Goal: Information Seeking & Learning: Learn about a topic

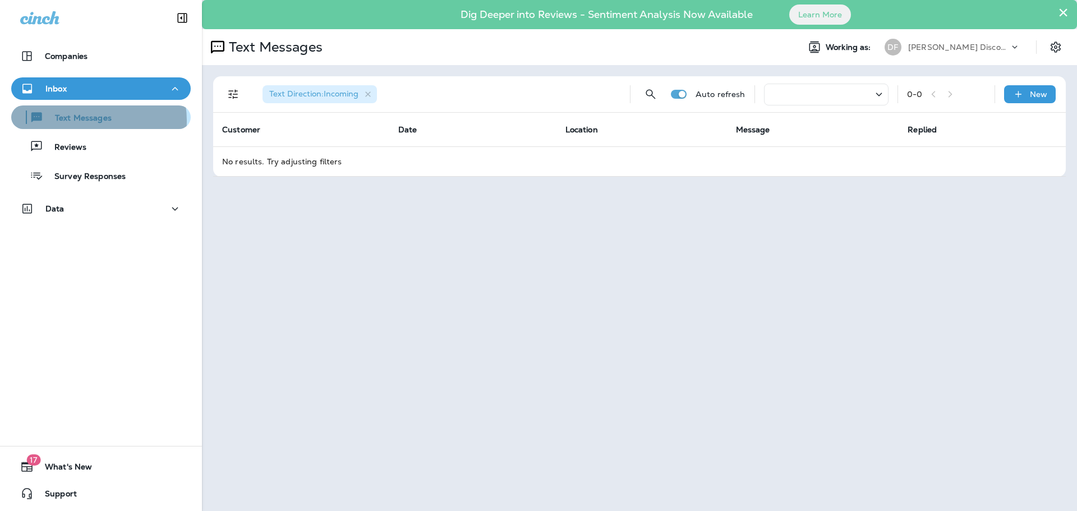
click at [85, 121] on p "Text Messages" at bounding box center [78, 118] width 68 height 11
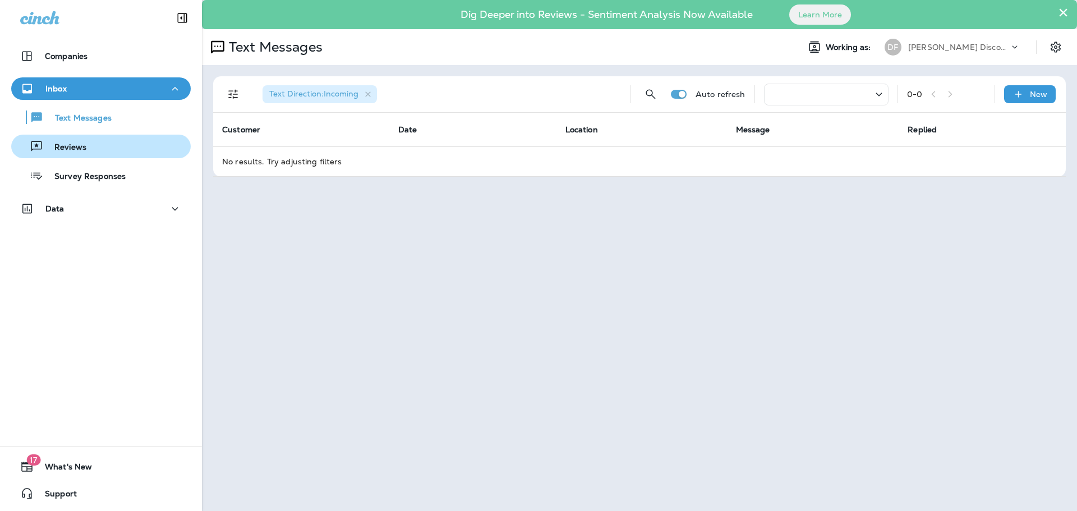
click at [65, 151] on p "Reviews" at bounding box center [64, 147] width 43 height 11
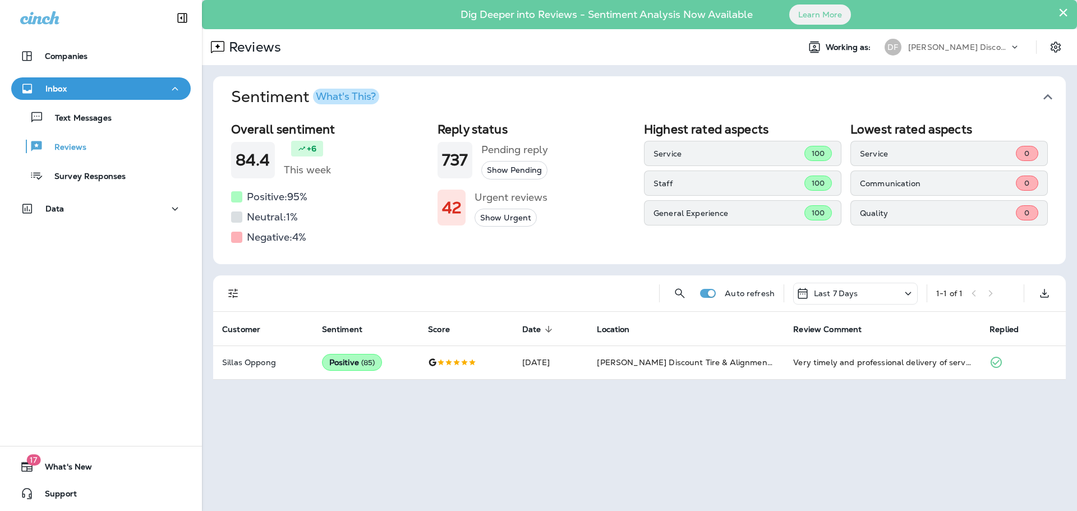
click at [494, 217] on button "Show Urgent" at bounding box center [505, 218] width 62 height 19
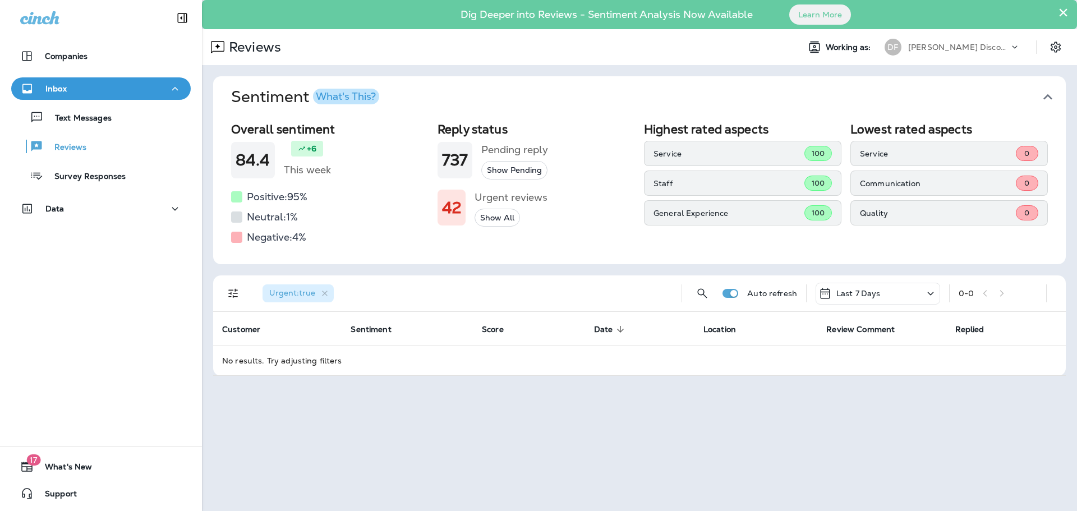
click at [235, 240] on div at bounding box center [236, 237] width 11 height 11
click at [262, 240] on h5 "Negative: 4 %" at bounding box center [276, 237] width 59 height 18
click at [90, 176] on p "Survey Responses" at bounding box center [84, 177] width 82 height 11
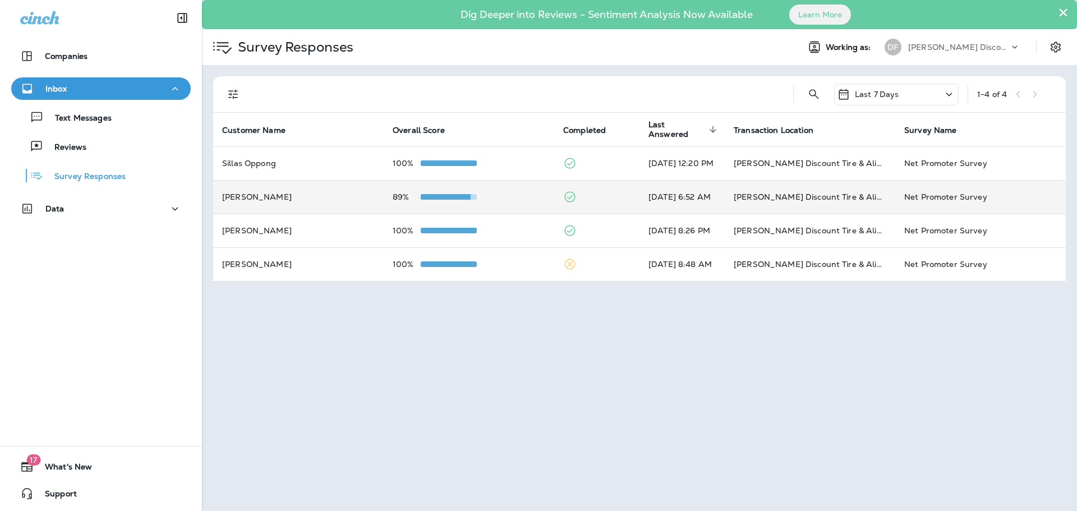
click at [233, 199] on td "[PERSON_NAME]" at bounding box center [298, 197] width 171 height 34
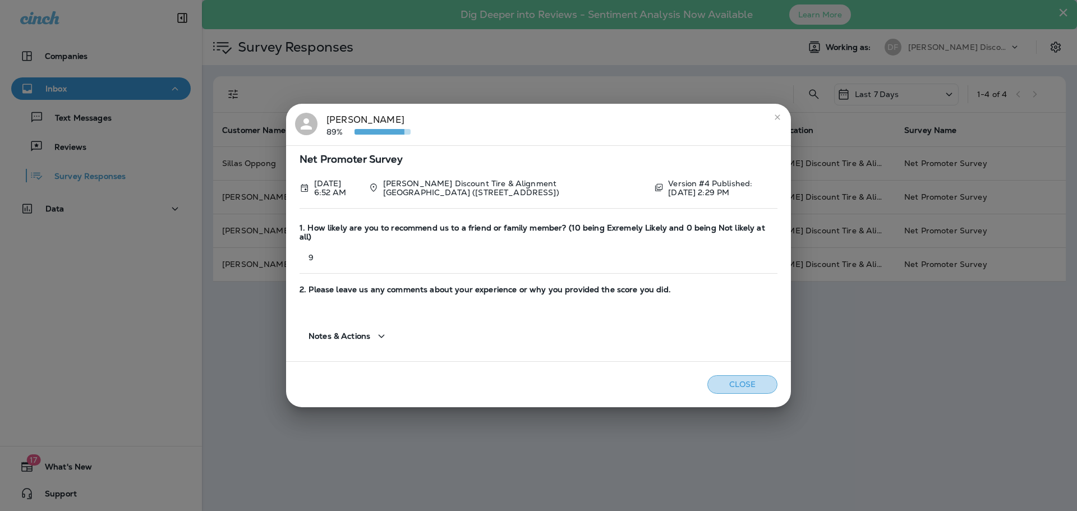
click at [746, 378] on button "Close" at bounding box center [742, 384] width 70 height 19
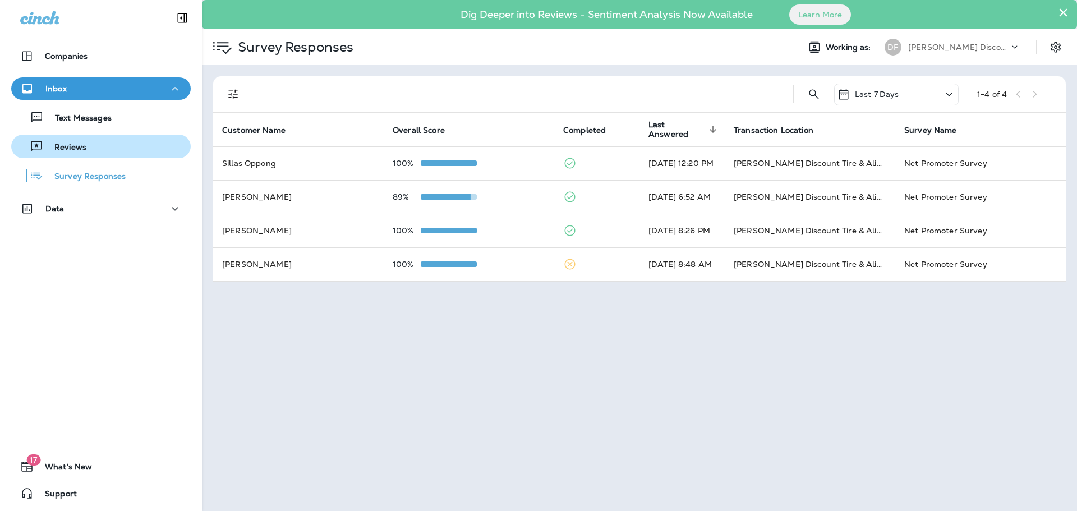
click at [75, 152] on p "Reviews" at bounding box center [64, 147] width 43 height 11
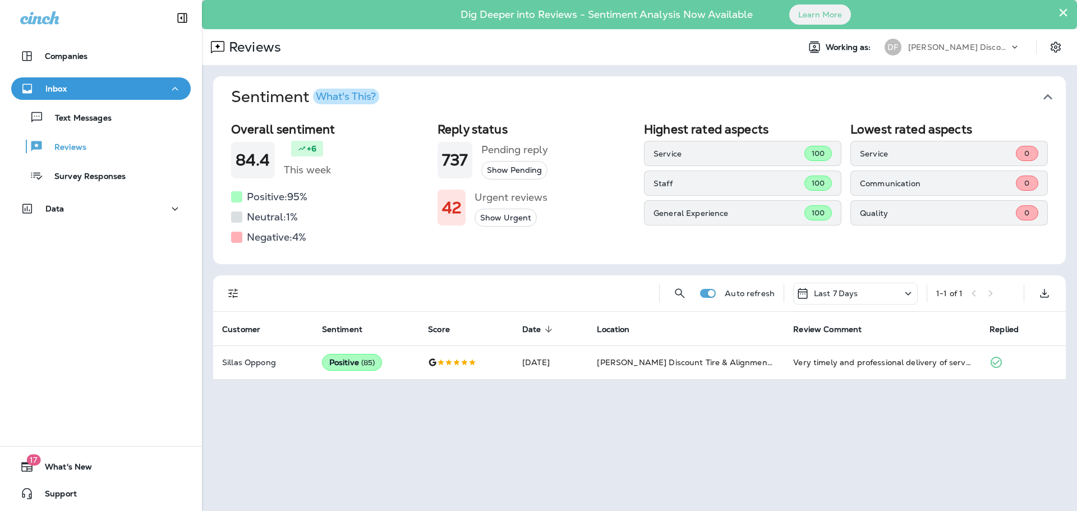
click at [293, 148] on div "+6" at bounding box center [307, 149] width 32 height 16
drag, startPoint x: 248, startPoint y: 161, endPoint x: 243, endPoint y: 211, distance: 50.8
click at [242, 177] on div "84.4" at bounding box center [253, 160] width 44 height 36
drag, startPoint x: 261, startPoint y: 241, endPoint x: 263, endPoint y: 251, distance: 9.7
click at [263, 248] on div "Overall sentiment 84.4 +6 This week Positive: 95 % Neutral: 1 % Negative: 4 % R…" at bounding box center [639, 191] width 853 height 146
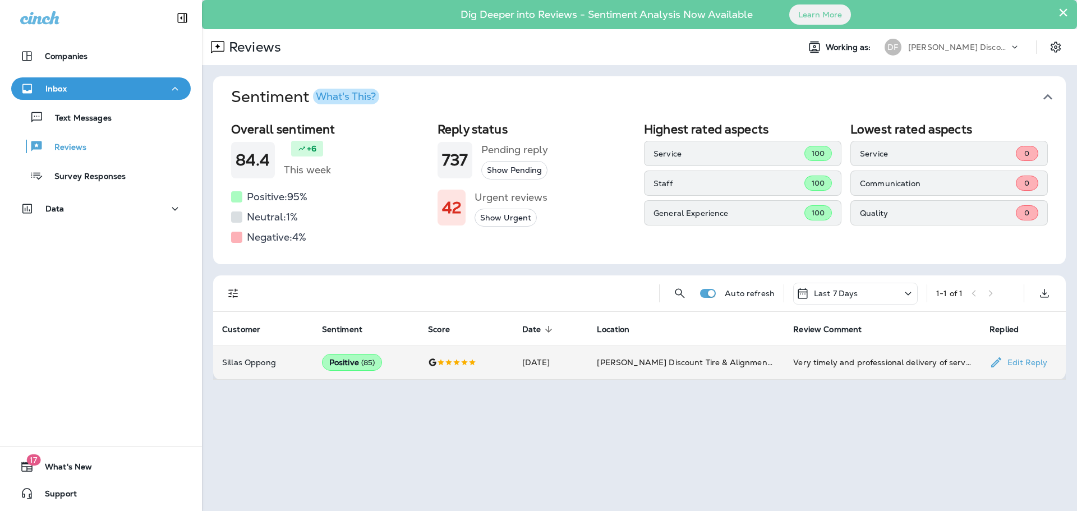
click at [338, 366] on div "Positive ( 85 )" at bounding box center [352, 362] width 61 height 17
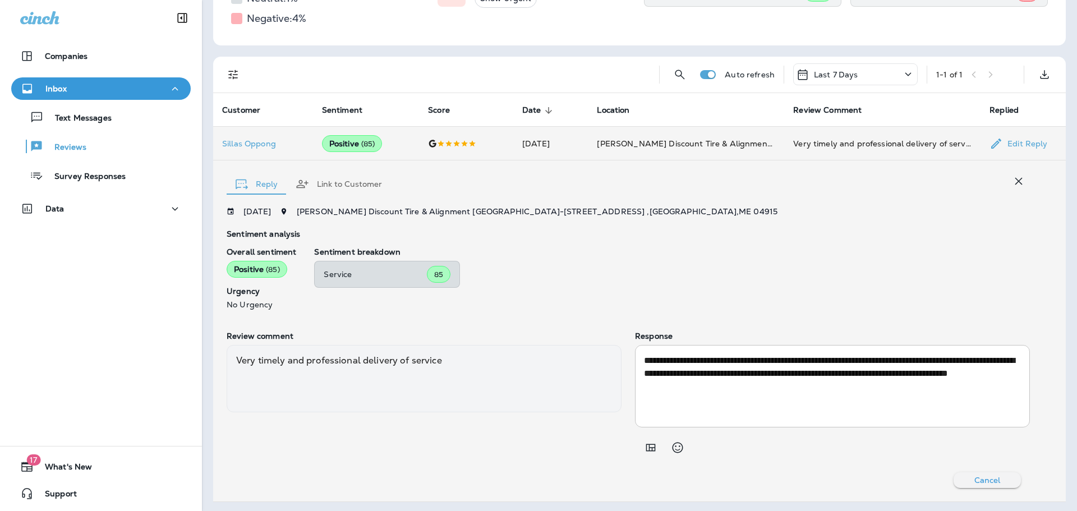
scroll to position [220, 0]
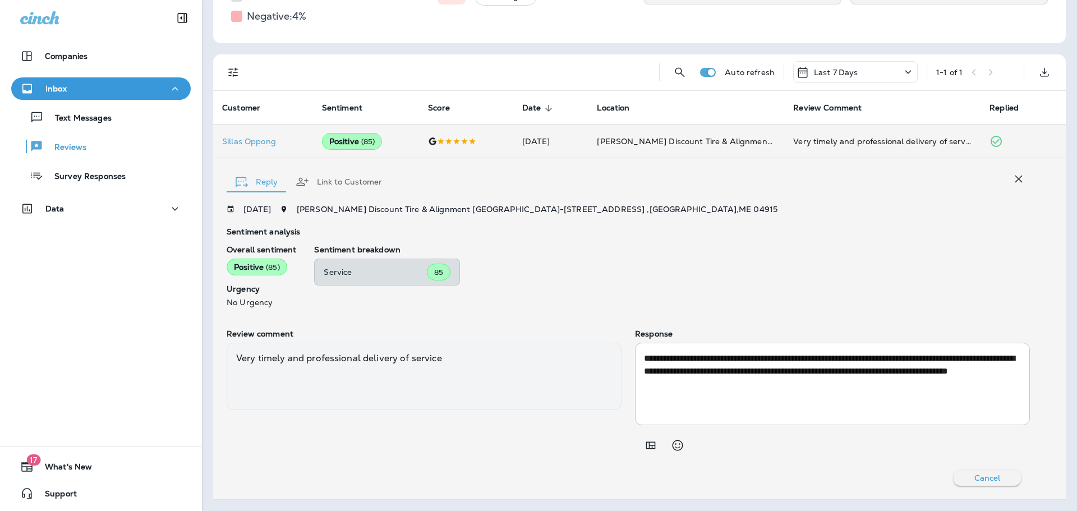
click at [239, 12] on div at bounding box center [236, 16] width 11 height 11
click at [262, 17] on h5 "Negative: 4 %" at bounding box center [276, 16] width 59 height 18
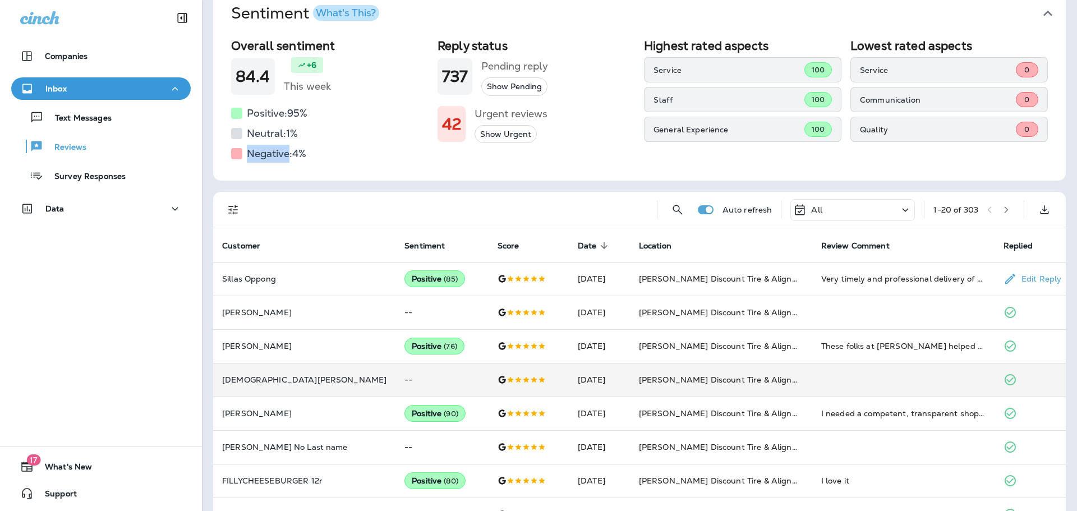
scroll to position [224, 0]
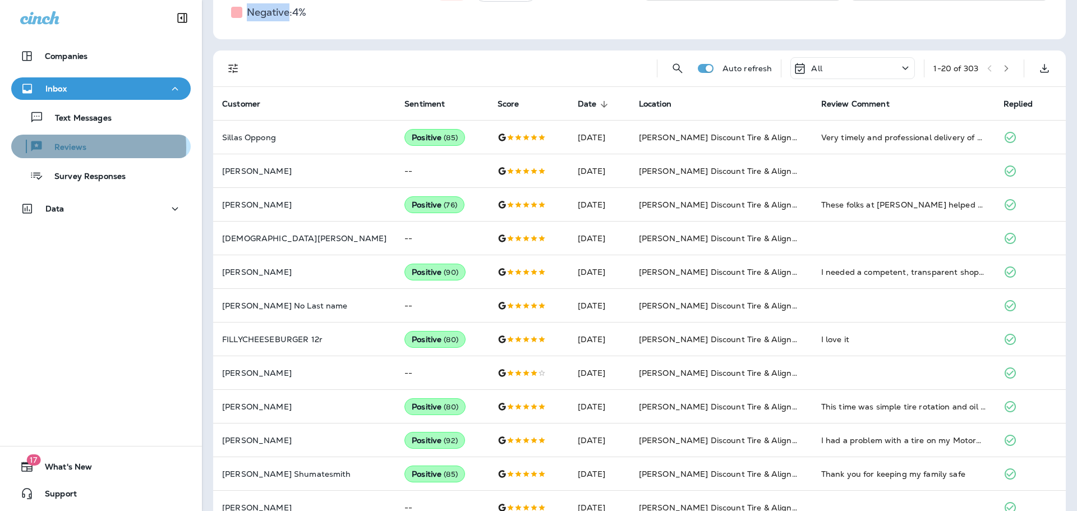
click at [64, 148] on p "Reviews" at bounding box center [64, 147] width 43 height 11
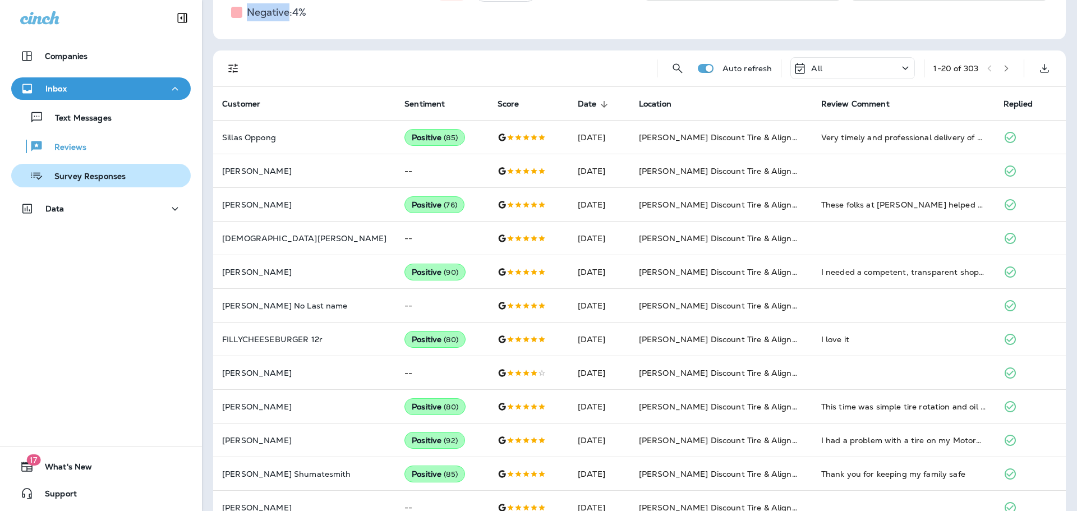
click at [76, 182] on div "Survey Responses" at bounding box center [71, 175] width 110 height 17
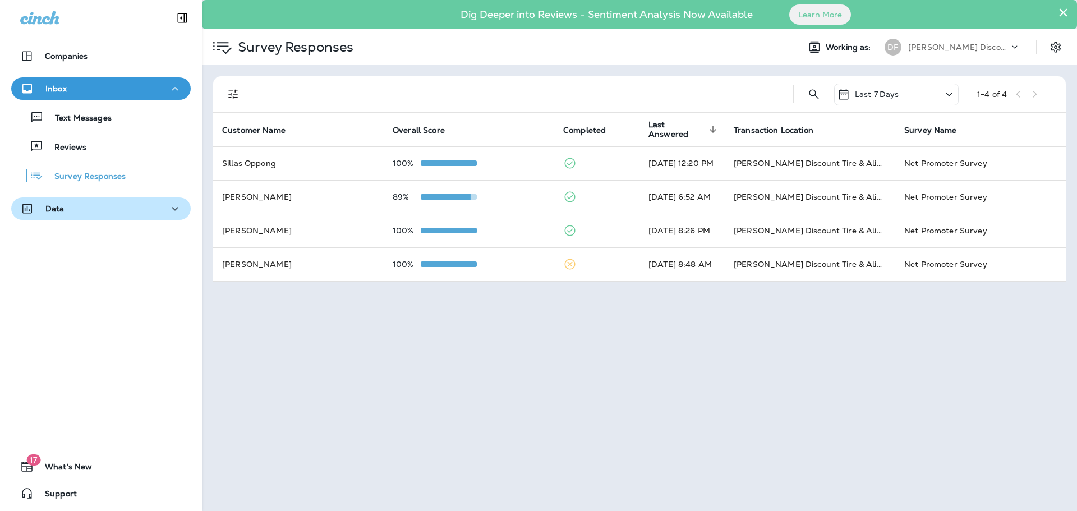
click at [52, 213] on p "Data" at bounding box center [54, 208] width 19 height 9
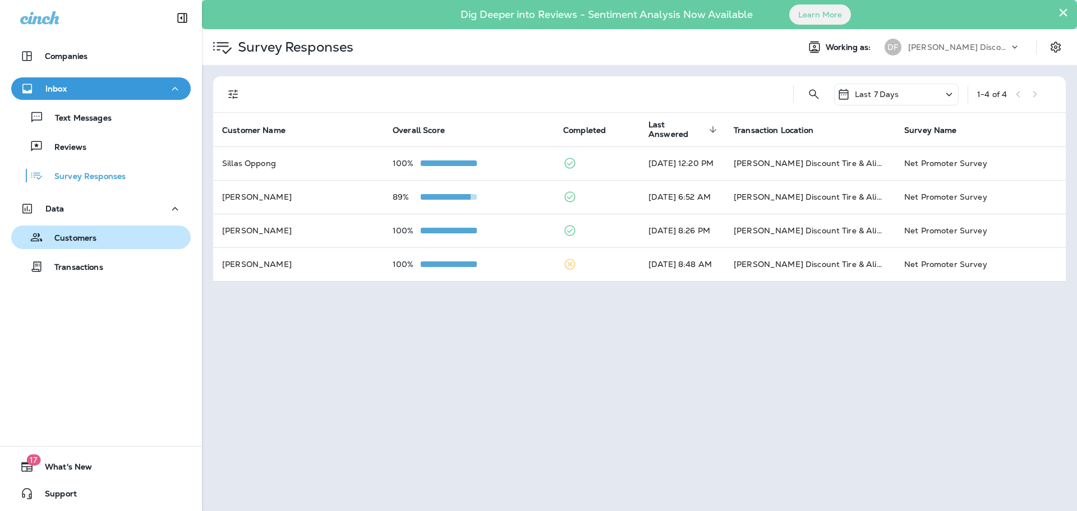
click at [69, 242] on p "Customers" at bounding box center [69, 238] width 53 height 11
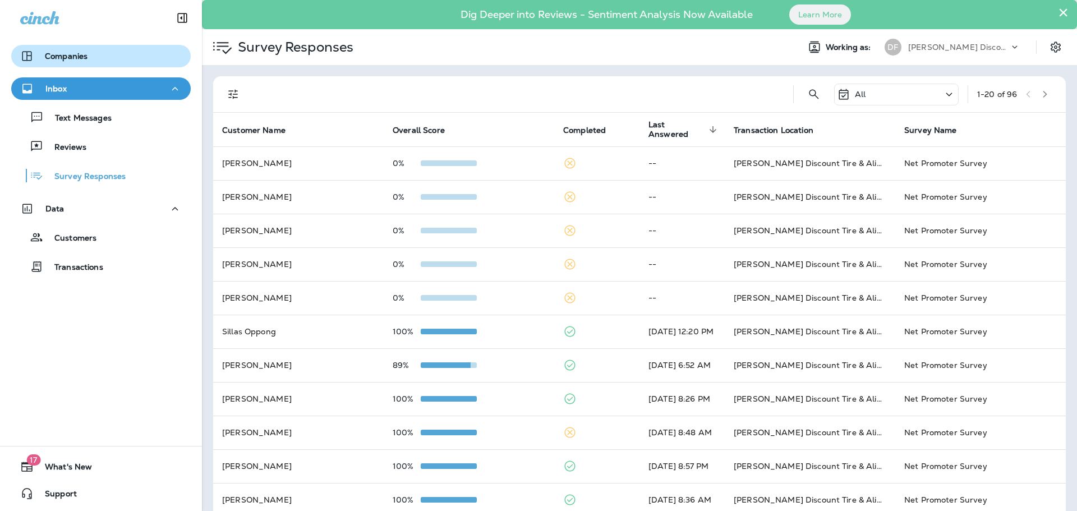
click at [47, 59] on p "Companies" at bounding box center [66, 56] width 43 height 9
